Goal: Information Seeking & Learning: Learn about a topic

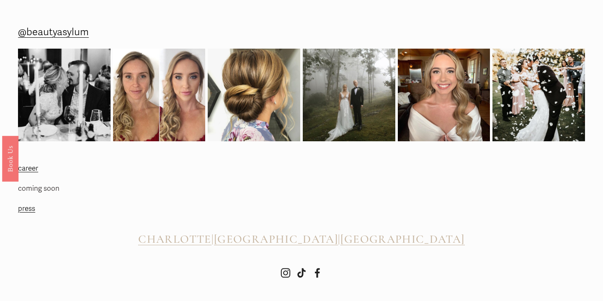
scroll to position [258, 0]
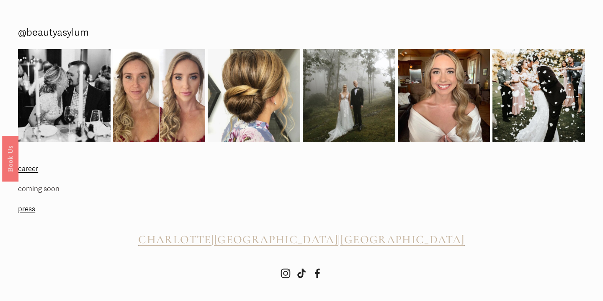
click at [301, 240] on span "[GEOGRAPHIC_DATA]" at bounding box center [276, 239] width 124 height 14
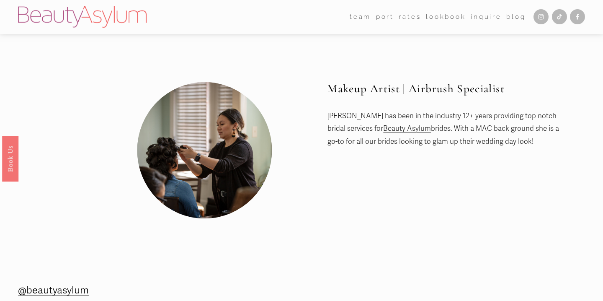
scroll to position [0, 0]
click at [413, 16] on link "Rates" at bounding box center [410, 16] width 22 height 13
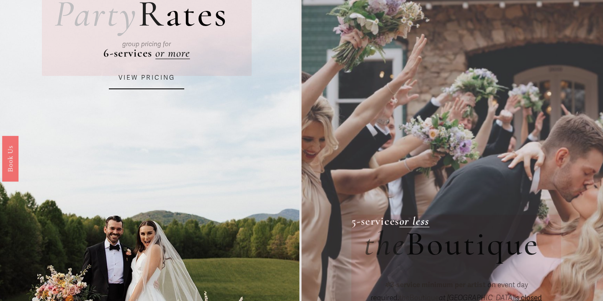
scroll to position [91, 0]
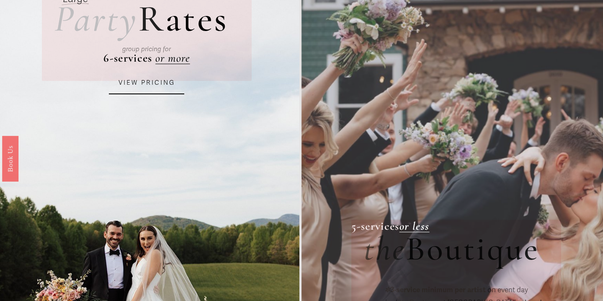
click at [157, 83] on link "VIEW PRICING" at bounding box center [146, 83] width 75 height 23
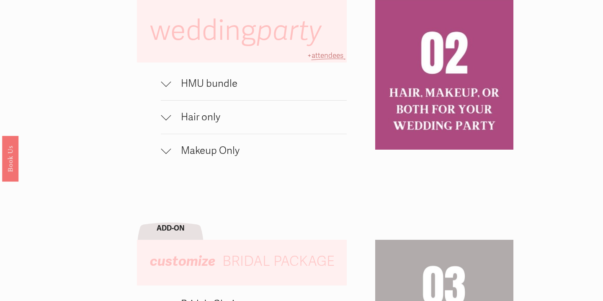
scroll to position [564, 0]
click at [168, 81] on div at bounding box center [166, 81] width 10 height 10
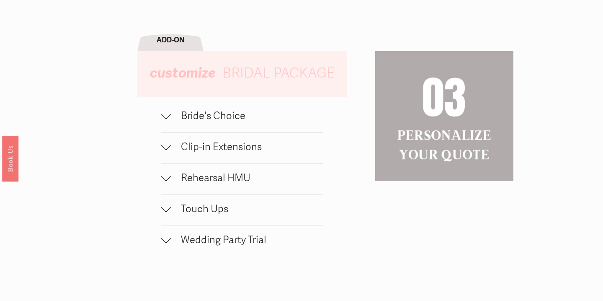
scroll to position [811, 0]
click at [168, 112] on div at bounding box center [166, 113] width 10 height 10
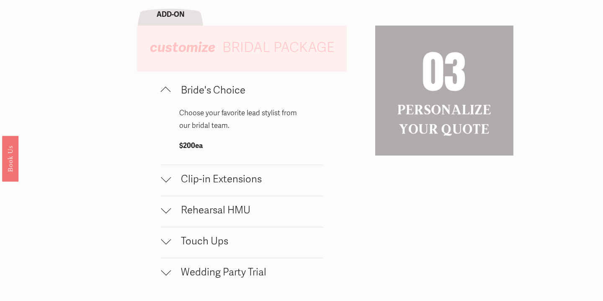
scroll to position [847, 0]
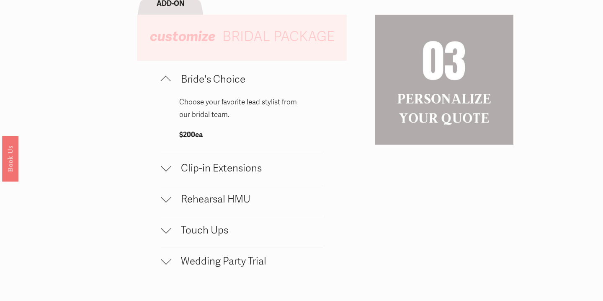
click at [165, 196] on div at bounding box center [166, 198] width 10 height 10
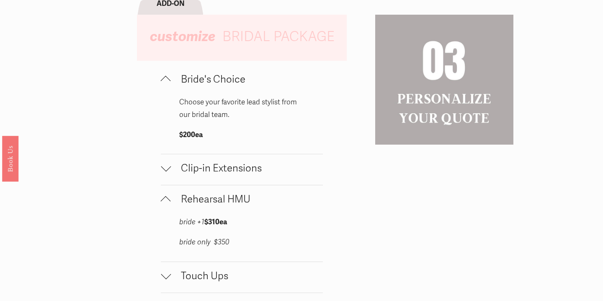
click at [165, 196] on div at bounding box center [166, 201] width 10 height 10
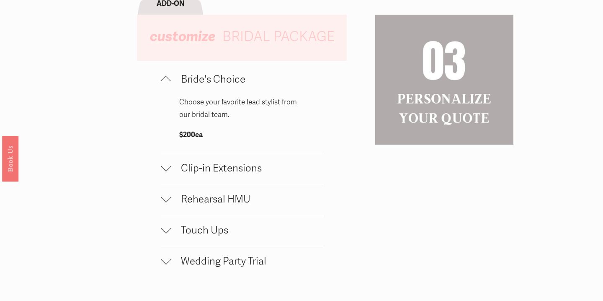
click at [166, 227] on div at bounding box center [166, 229] width 10 height 10
click at [166, 227] on div at bounding box center [166, 232] width 10 height 10
click at [168, 159] on button "Clip-in Extensions" at bounding box center [242, 169] width 162 height 31
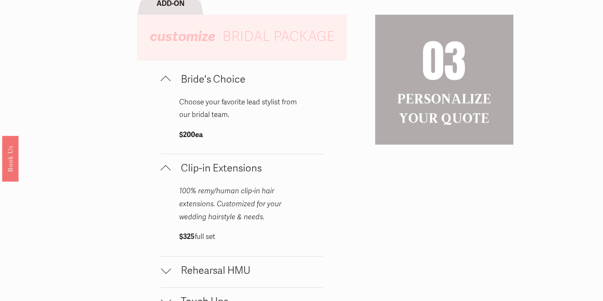
click at [168, 159] on button "Clip-in Extensions" at bounding box center [242, 169] width 162 height 31
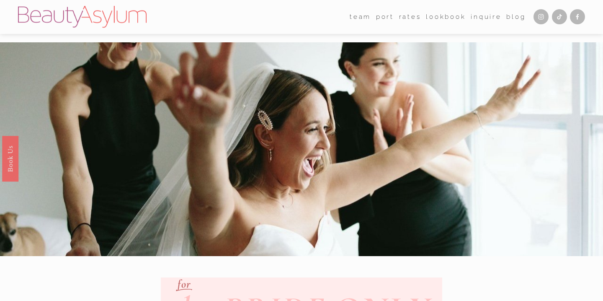
scroll to position [0, 0]
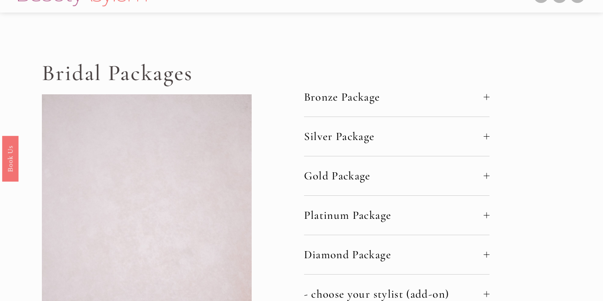
scroll to position [18, 0]
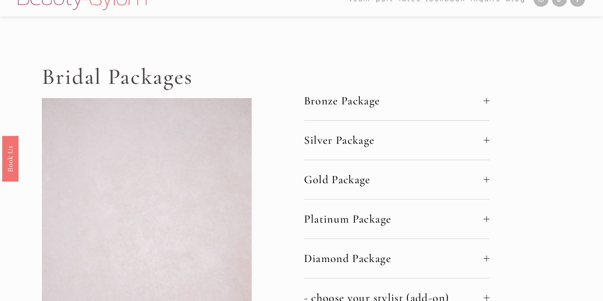
click at [486, 101] on div at bounding box center [487, 101] width 6 height 6
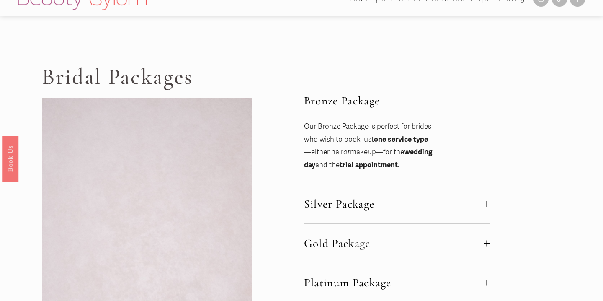
click at [487, 99] on div at bounding box center [487, 101] width 6 height 6
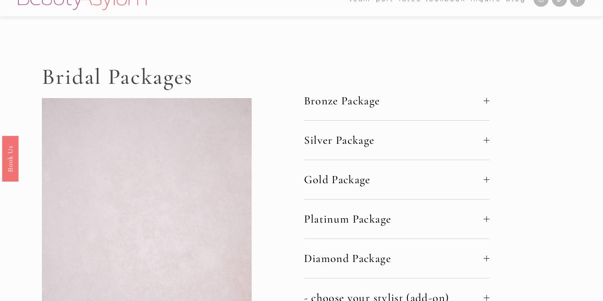
click at [486, 140] on div at bounding box center [487, 140] width 6 height 6
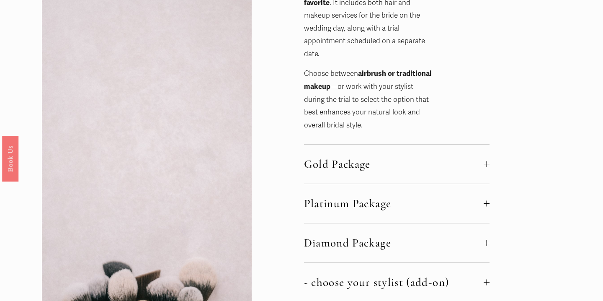
scroll to position [220, 0]
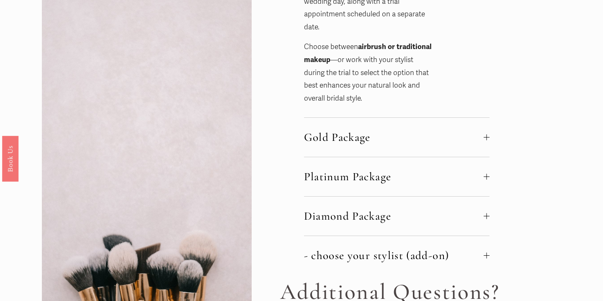
click at [488, 129] on button "Gold Package" at bounding box center [397, 137] width 186 height 39
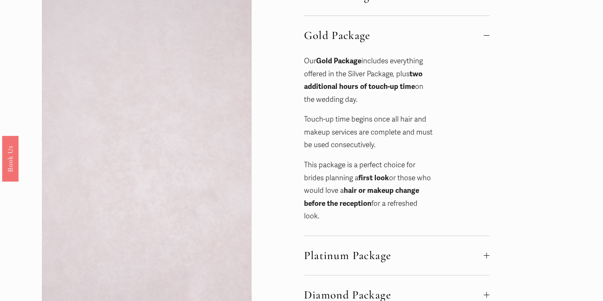
scroll to position [151, 0]
